Goal: Task Accomplishment & Management: Manage account settings

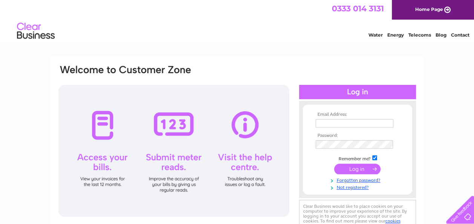
type input "accounts@simpsonandbrown.co.uk"
click at [351, 174] on input "submit" at bounding box center [357, 169] width 46 height 11
click at [353, 169] on input "submit" at bounding box center [357, 169] width 46 height 11
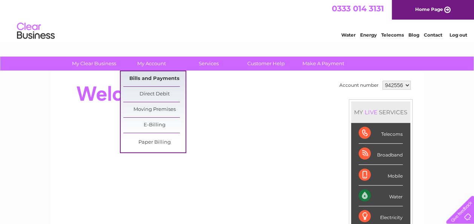
click at [152, 77] on link "Bills and Payments" at bounding box center [154, 78] width 62 height 15
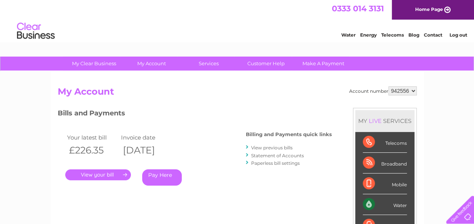
click at [92, 172] on link "." at bounding box center [98, 174] width 66 height 11
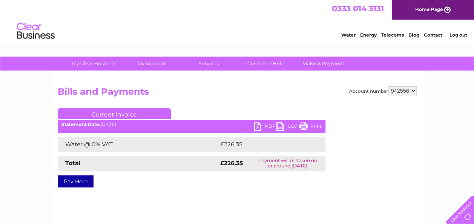
click at [269, 127] on link "PDF" at bounding box center [265, 127] width 23 height 11
click at [414, 90] on select "942556 970131" at bounding box center [403, 90] width 28 height 9
select select "970131"
click at [389, 86] on select "942556 970131" at bounding box center [403, 90] width 28 height 9
click at [266, 127] on link "PDF" at bounding box center [265, 127] width 23 height 11
